Goal: Task Accomplishment & Management: Complete application form

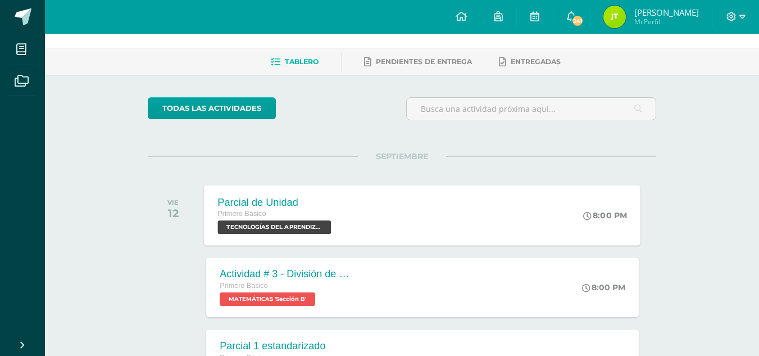
scroll to position [56, 0]
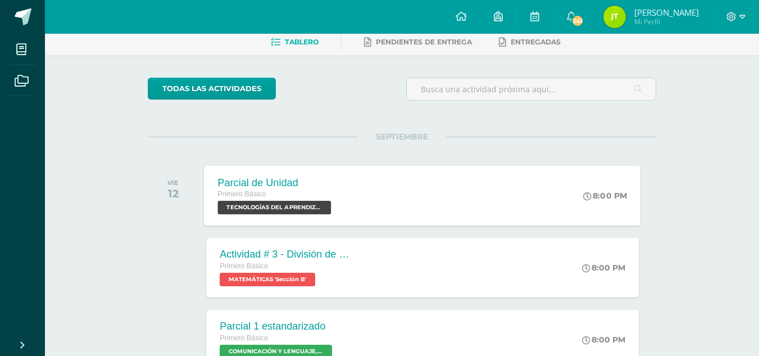
click at [306, 207] on span "TECNOLOGÍAS DEL APRENDIZAJE Y LA COMUNICACIÓN 'Sección B'" at bounding box center [275, 207] width 114 height 13
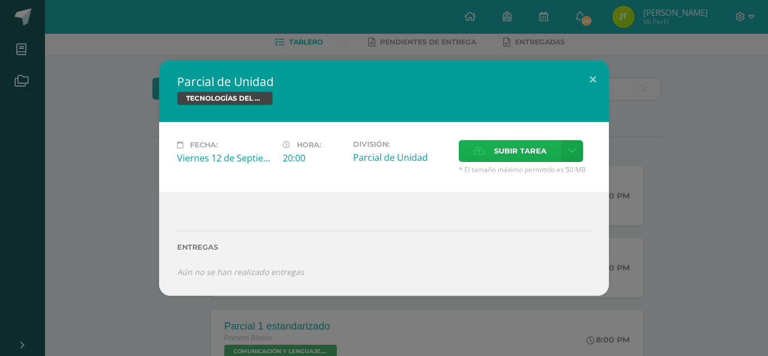
click at [537, 149] on span "Subir tarea" at bounding box center [520, 150] width 52 height 21
click at [0, 0] on input "Subir tarea" at bounding box center [0, 0] width 0 height 0
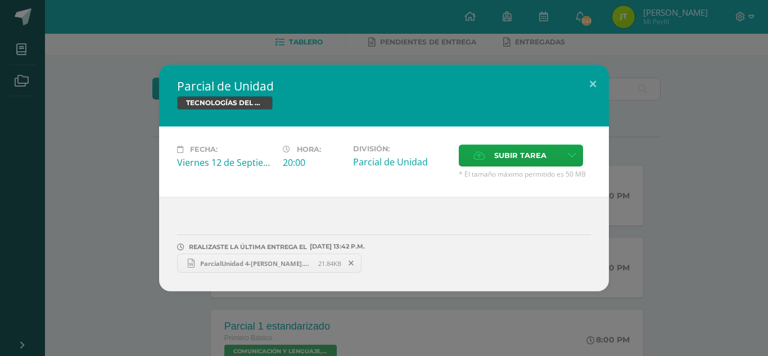
click at [271, 252] on div "ParcialUnidad 4-Jennifer Tay.docx 21.84KB" at bounding box center [384, 262] width 414 height 22
click at [274, 261] on span "ParcialUnidad 4-Jennifer Tay.docx" at bounding box center [256, 263] width 124 height 8
click at [597, 77] on button at bounding box center [593, 84] width 32 height 38
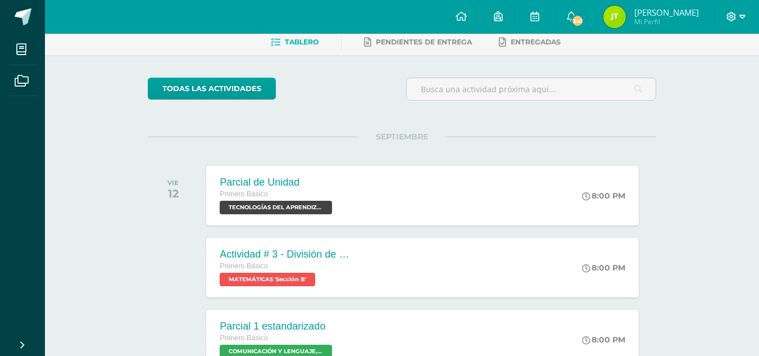
click at [743, 14] on icon at bounding box center [743, 17] width 6 height 10
click at [713, 77] on span "Cerrar sesión" at bounding box center [707, 76] width 51 height 11
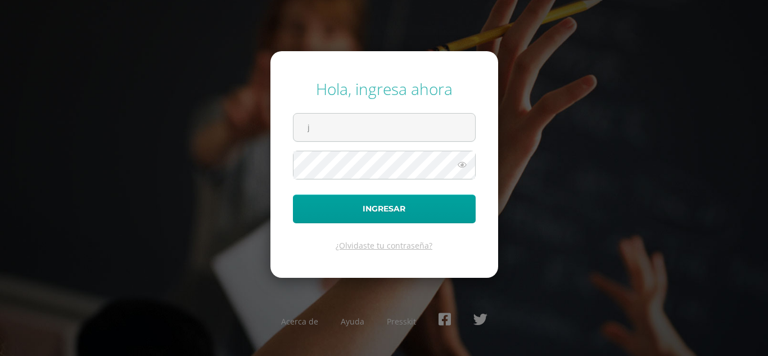
type input "jennifertay24@maiagt.org"
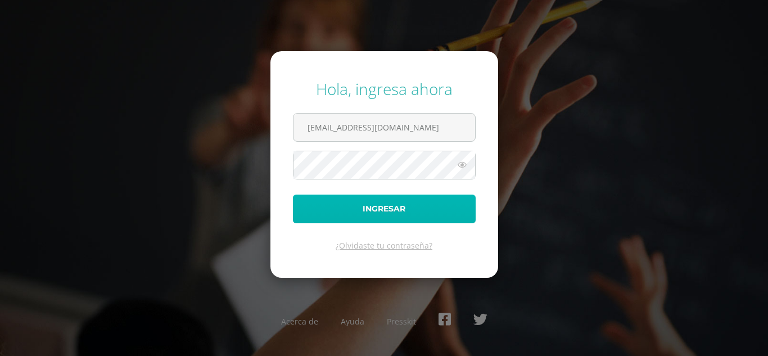
click at [324, 216] on button "Ingresar" at bounding box center [384, 208] width 183 height 29
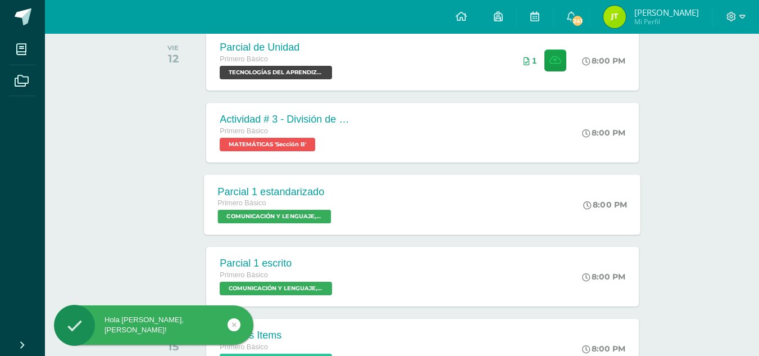
scroll to position [188, 0]
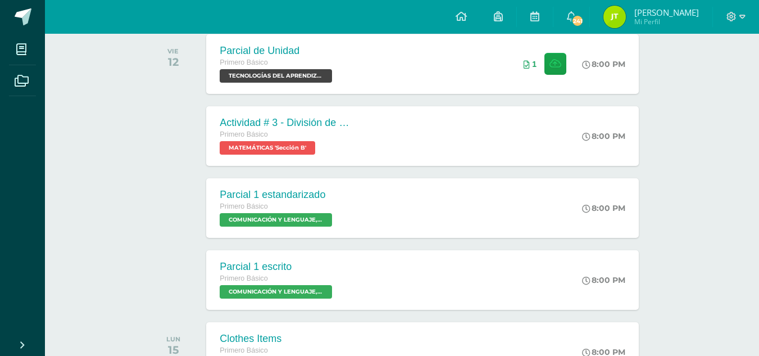
click at [623, 8] on img at bounding box center [615, 17] width 22 height 22
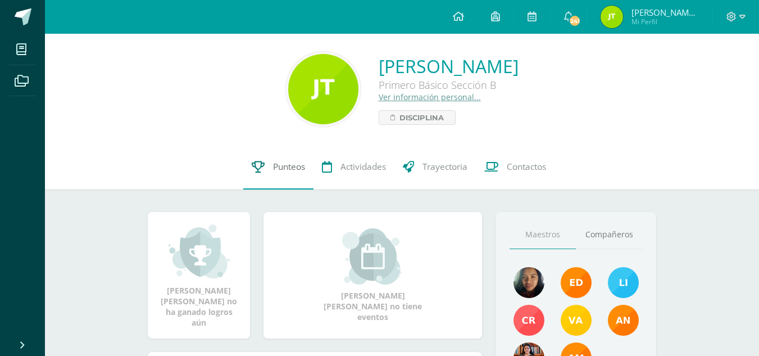
drag, startPoint x: 281, startPoint y: 164, endPoint x: 287, endPoint y: 155, distance: 11.1
click at [282, 163] on span "Punteos" at bounding box center [289, 167] width 32 height 12
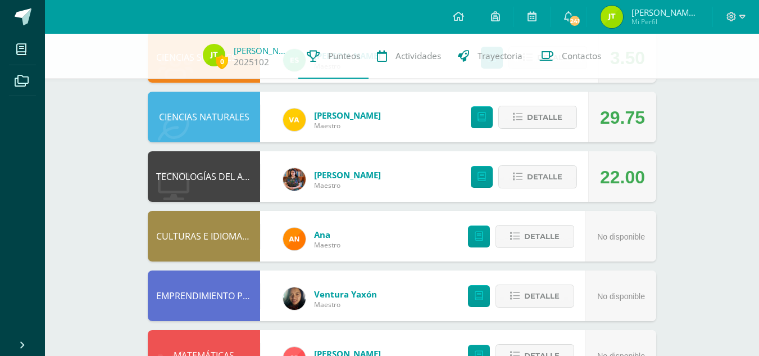
scroll to position [450, 0]
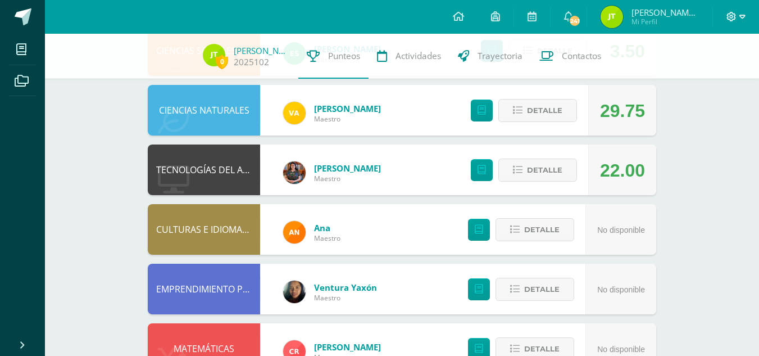
click at [734, 12] on icon at bounding box center [732, 17] width 10 height 10
click at [711, 79] on span "Cerrar sesión" at bounding box center [707, 76] width 51 height 11
